Goal: Task Accomplishment & Management: Manage account settings

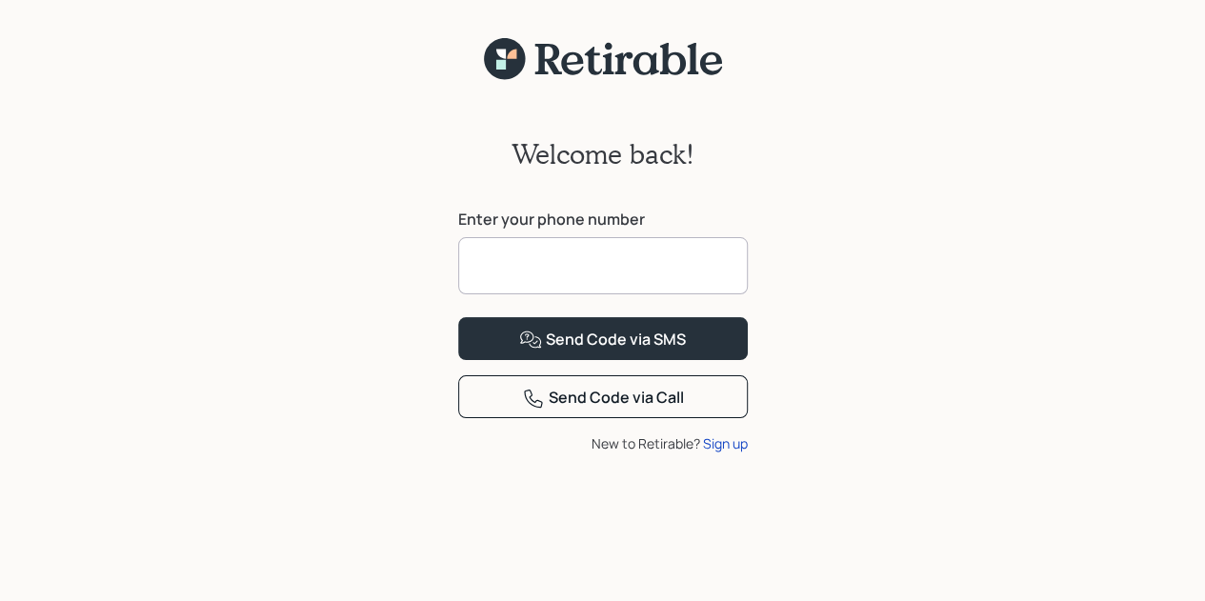
click at [601, 258] on input at bounding box center [602, 265] width 289 height 57
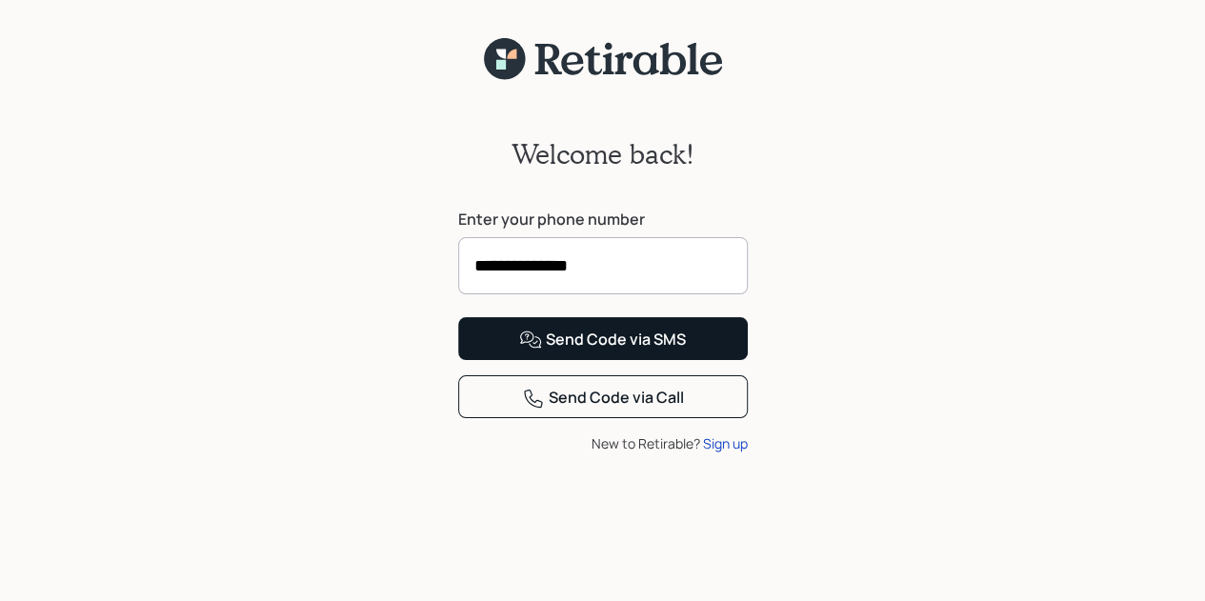
type input "**********"
click at [612, 351] on div "Send Code via SMS" at bounding box center [602, 340] width 167 height 23
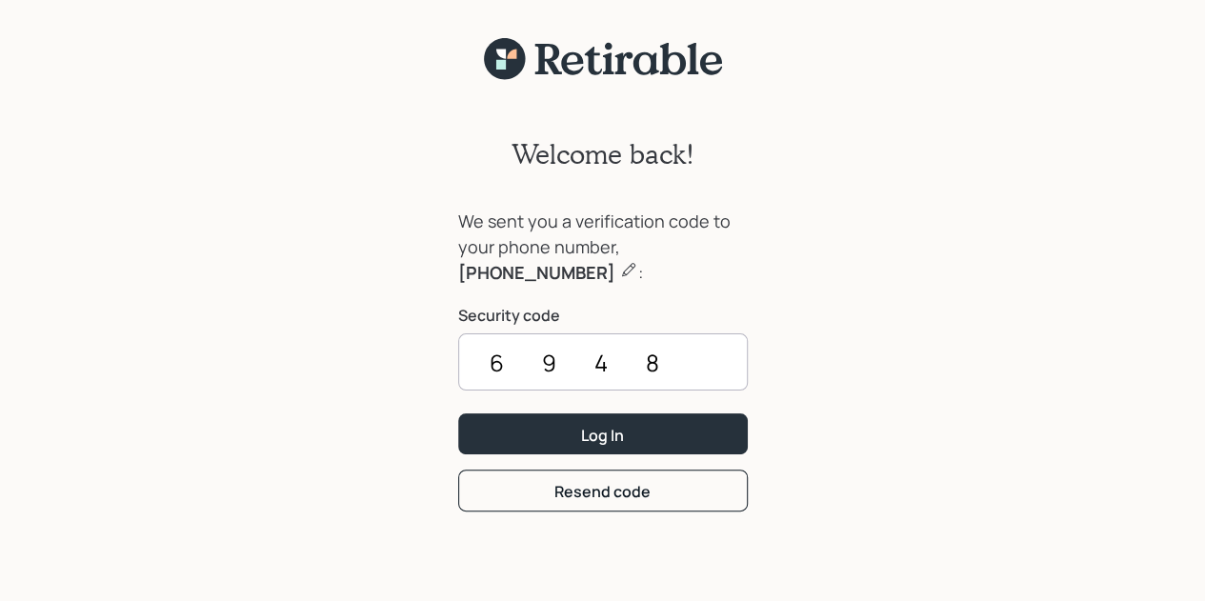
type input "6948"
click at [612, 424] on button "Log In" at bounding box center [602, 433] width 289 height 41
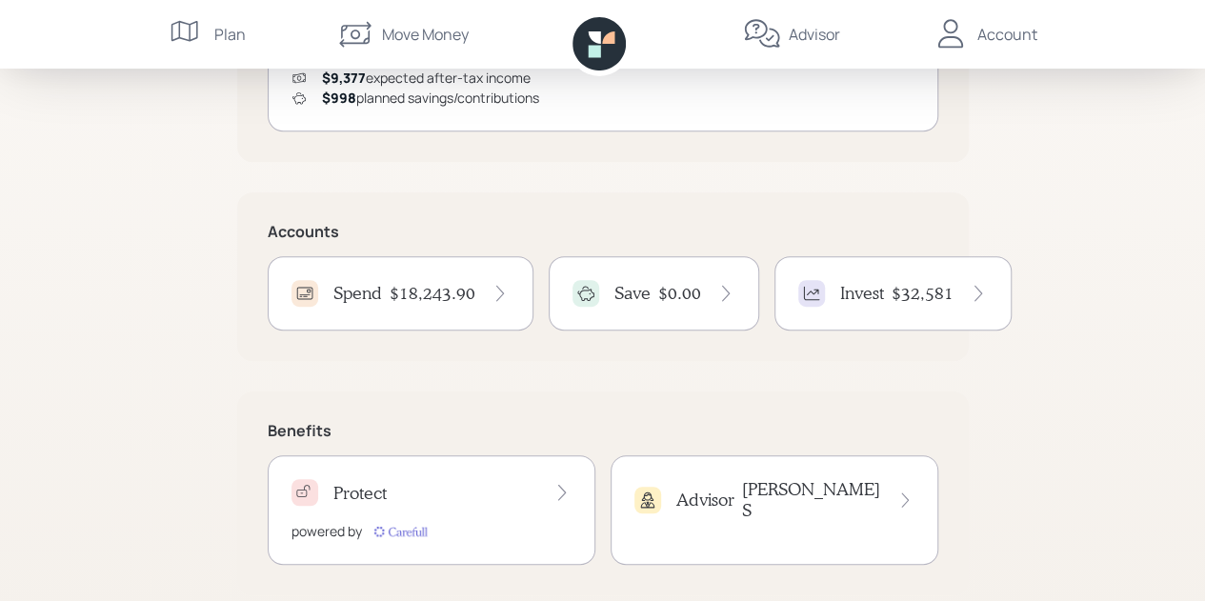
scroll to position [355, 0]
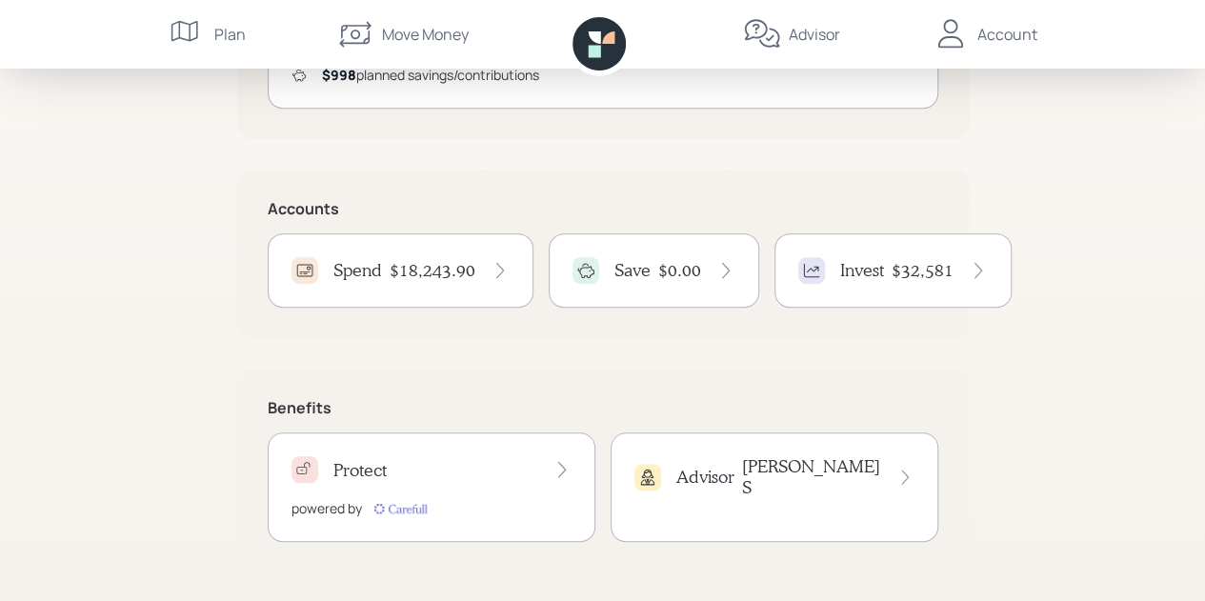
click at [939, 300] on div "Invest $32,581" at bounding box center [892, 270] width 237 height 74
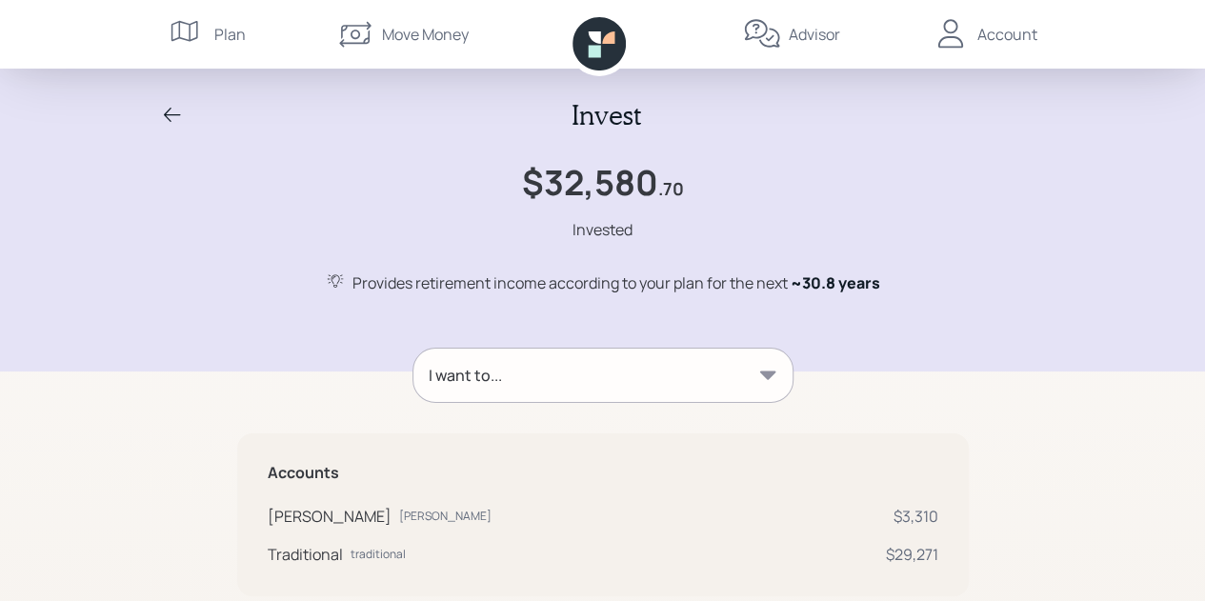
click at [758, 378] on icon at bounding box center [767, 375] width 19 height 19
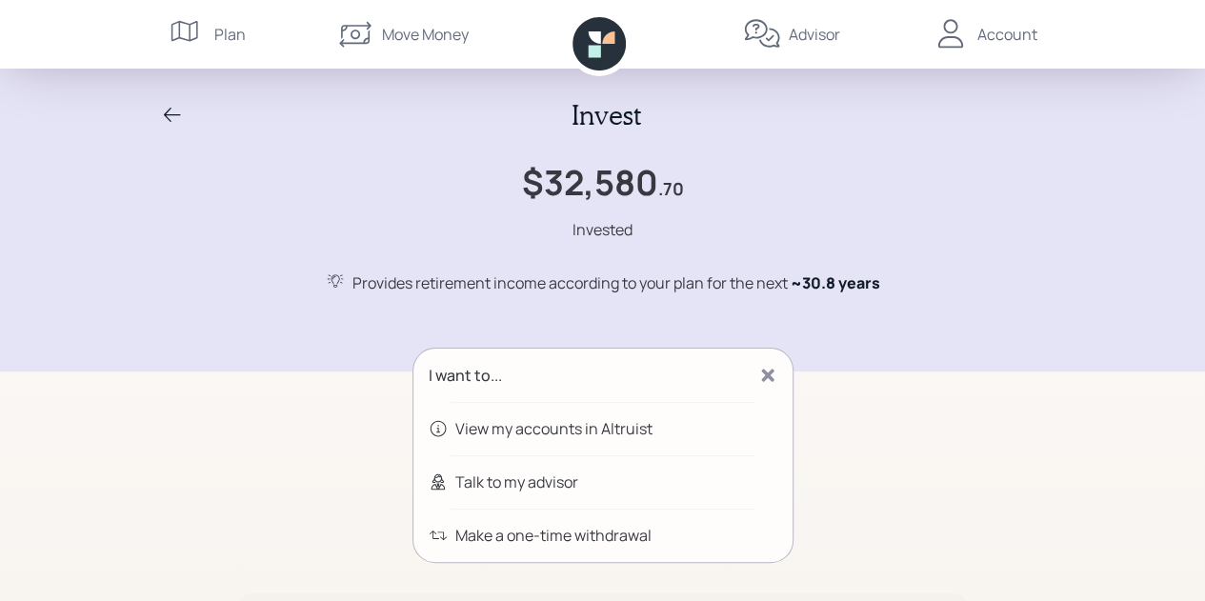
click at [611, 431] on div "View my accounts in Altruist" at bounding box center [553, 428] width 197 height 23
